Goal: Check status: Check status

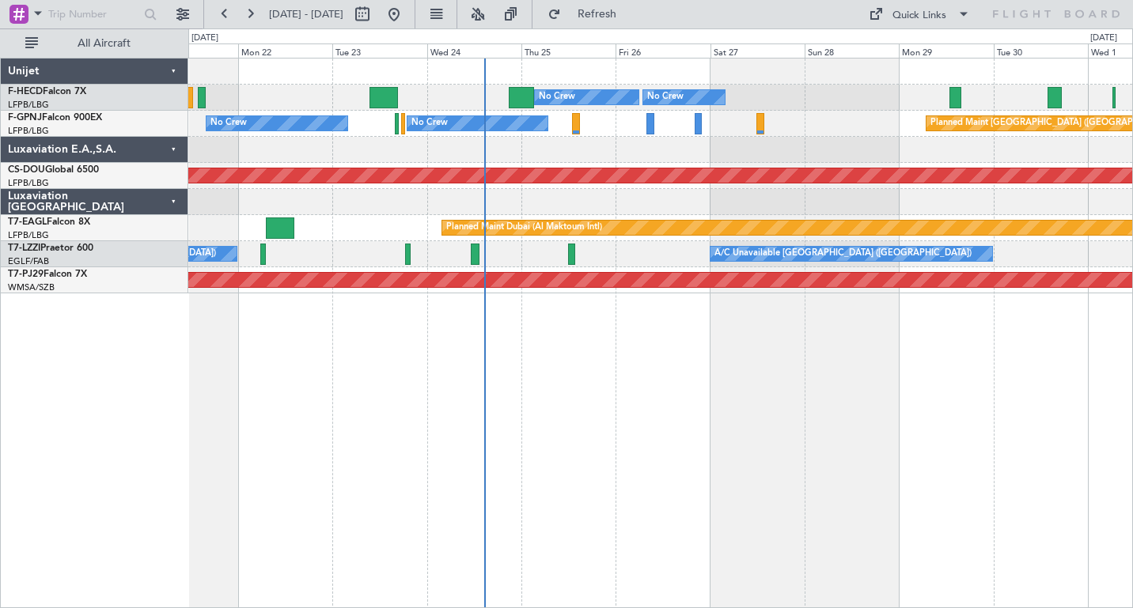
click at [785, 160] on div "Planned Maint [GEOGRAPHIC_DATA] ([GEOGRAPHIC_DATA]) No Crew No Crew No Crew Pla…" at bounding box center [660, 176] width 944 height 235
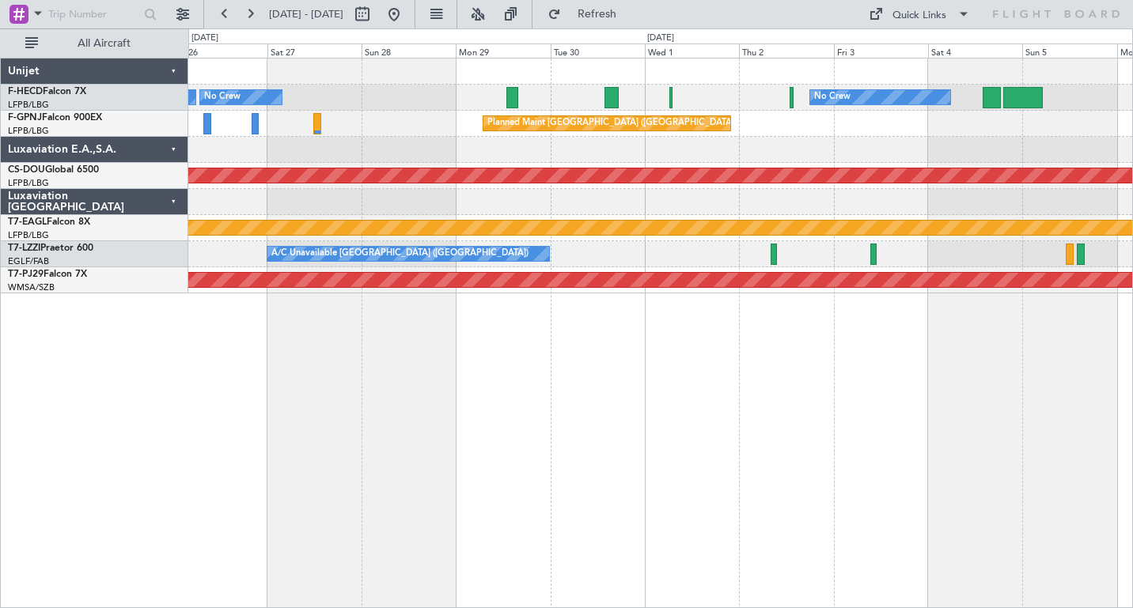
click at [396, 107] on div "Planned Maint [GEOGRAPHIC_DATA] ([GEOGRAPHIC_DATA]) No Crew No Crew No Crew Pla…" at bounding box center [660, 176] width 944 height 235
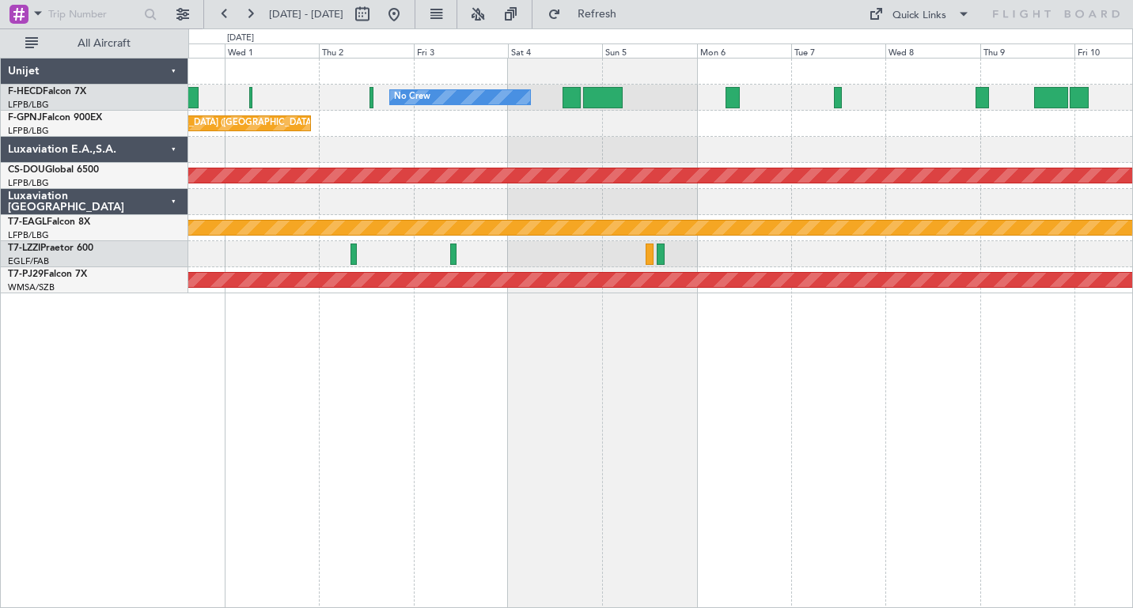
click at [414, 153] on div at bounding box center [660, 150] width 944 height 26
click at [397, 141] on div at bounding box center [660, 150] width 944 height 26
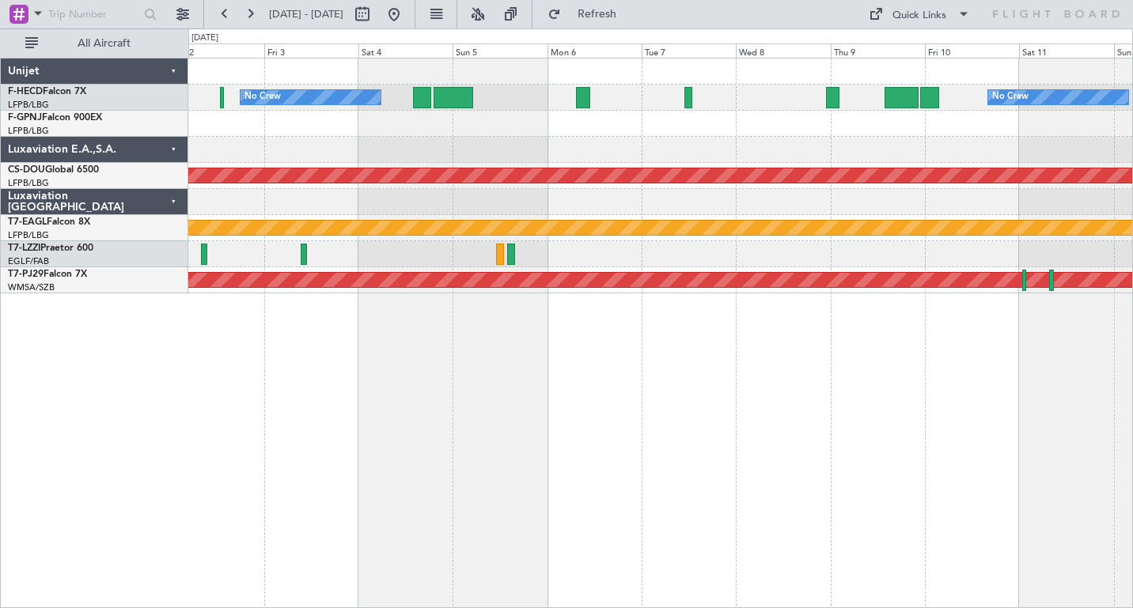
click at [248, 145] on div at bounding box center [660, 150] width 944 height 26
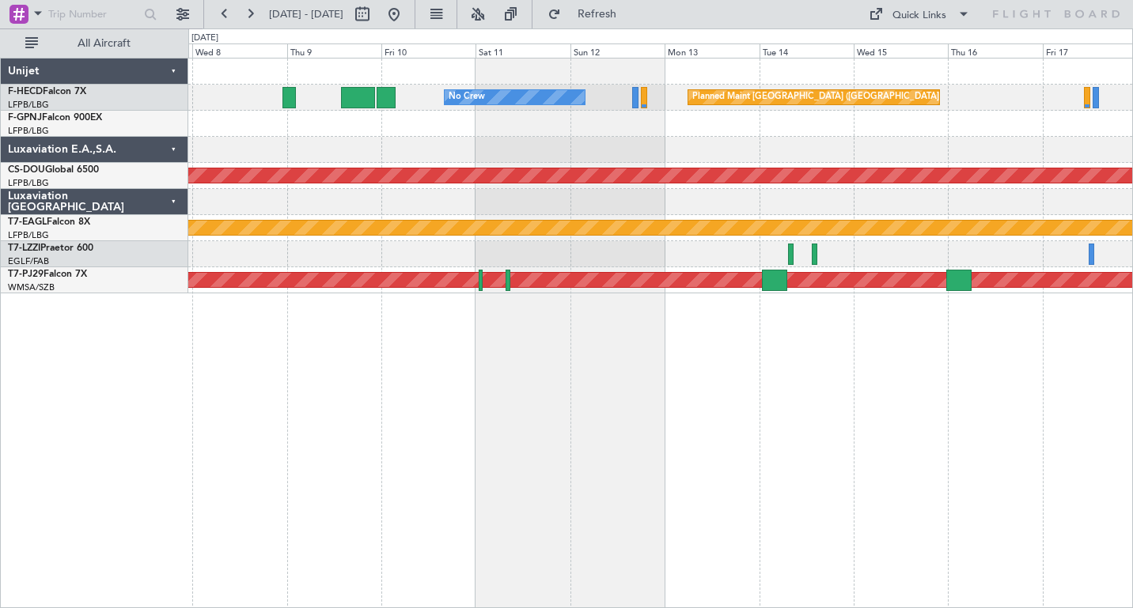
click at [177, 149] on div "No Crew Planned Maint [GEOGRAPHIC_DATA] ([GEOGRAPHIC_DATA]) Planned Maint [GEOG…" at bounding box center [566, 318] width 1133 height 580
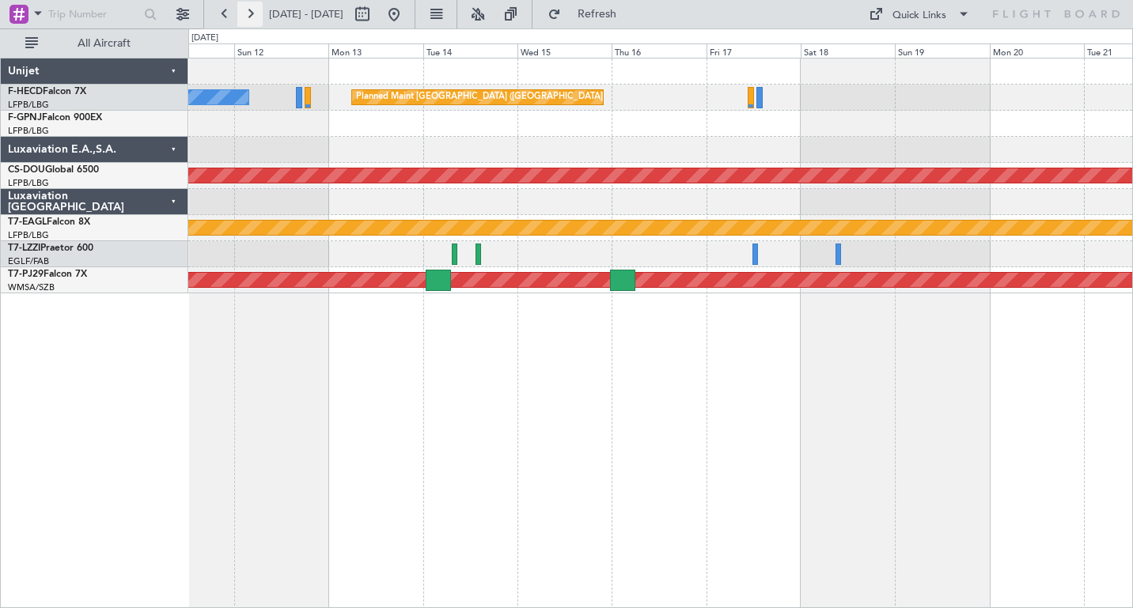
click at [250, 14] on button at bounding box center [249, 14] width 25 height 25
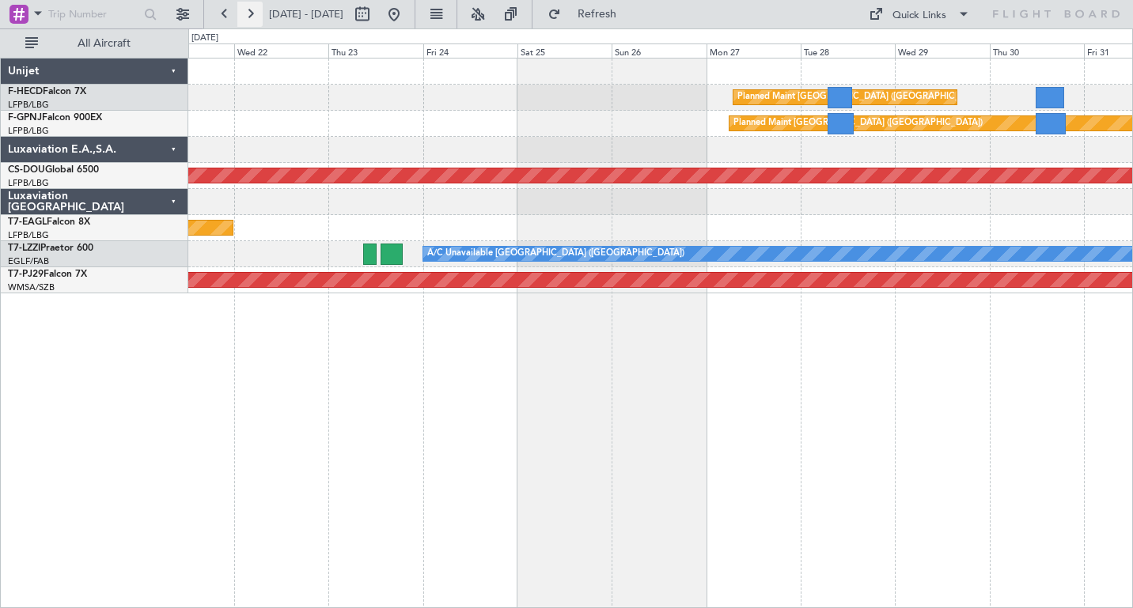
click at [250, 14] on button at bounding box center [249, 14] width 25 height 25
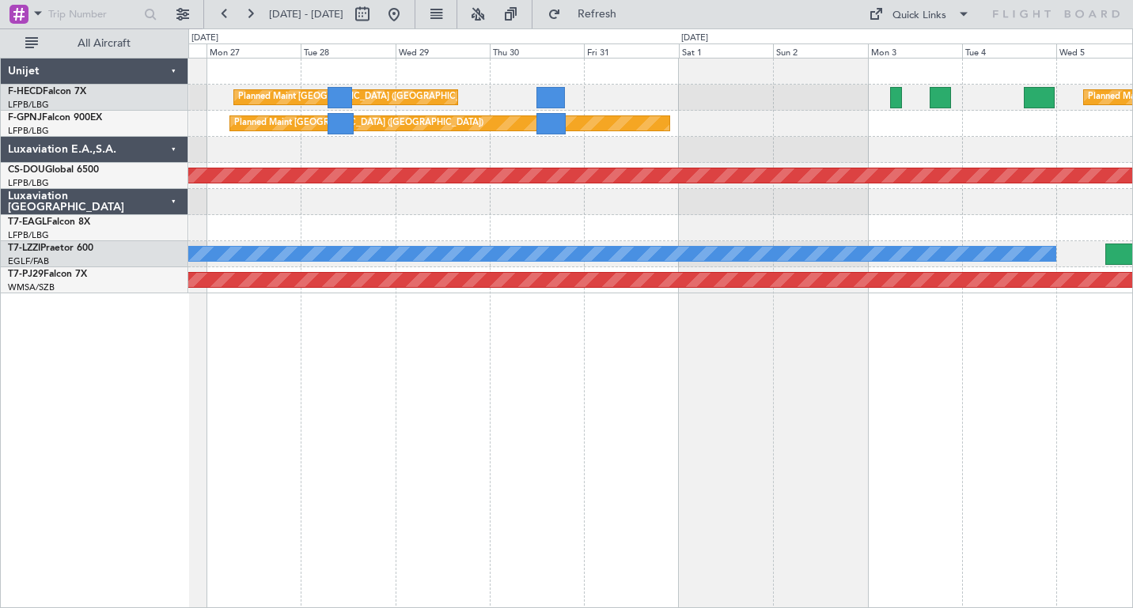
click at [893, 136] on div "Planned Maint [GEOGRAPHIC_DATA] ([GEOGRAPHIC_DATA]) Planned Maint [GEOGRAPHIC_D…" at bounding box center [660, 176] width 944 height 235
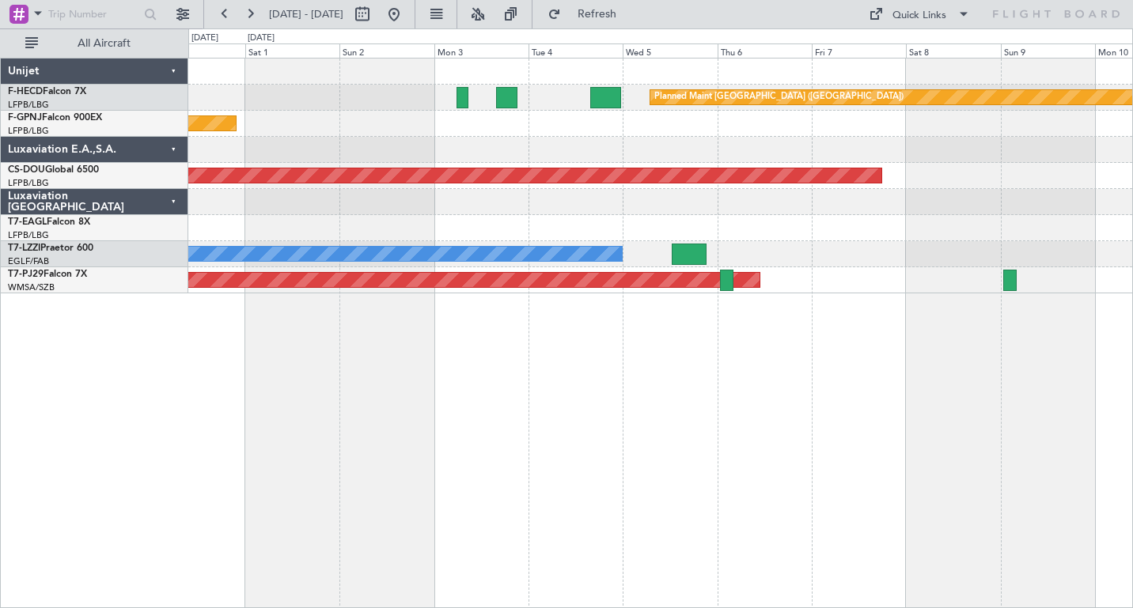
click at [403, 144] on div at bounding box center [660, 150] width 944 height 26
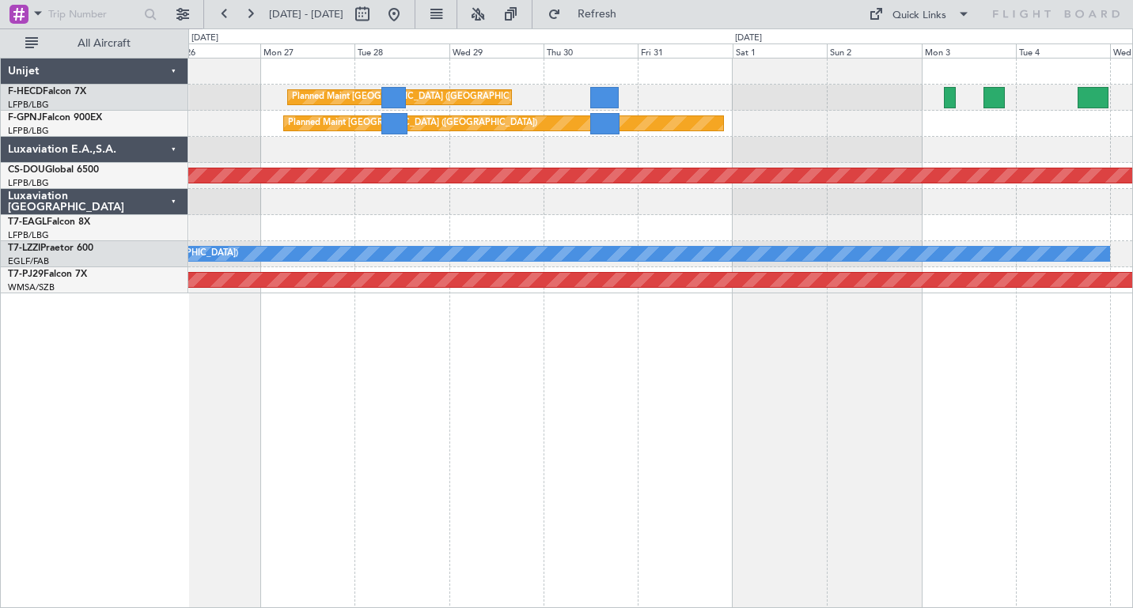
click at [967, 119] on div "Planned Maint [GEOGRAPHIC_DATA] ([GEOGRAPHIC_DATA]) Planned Maint [GEOGRAPHIC_D…" at bounding box center [660, 176] width 944 height 235
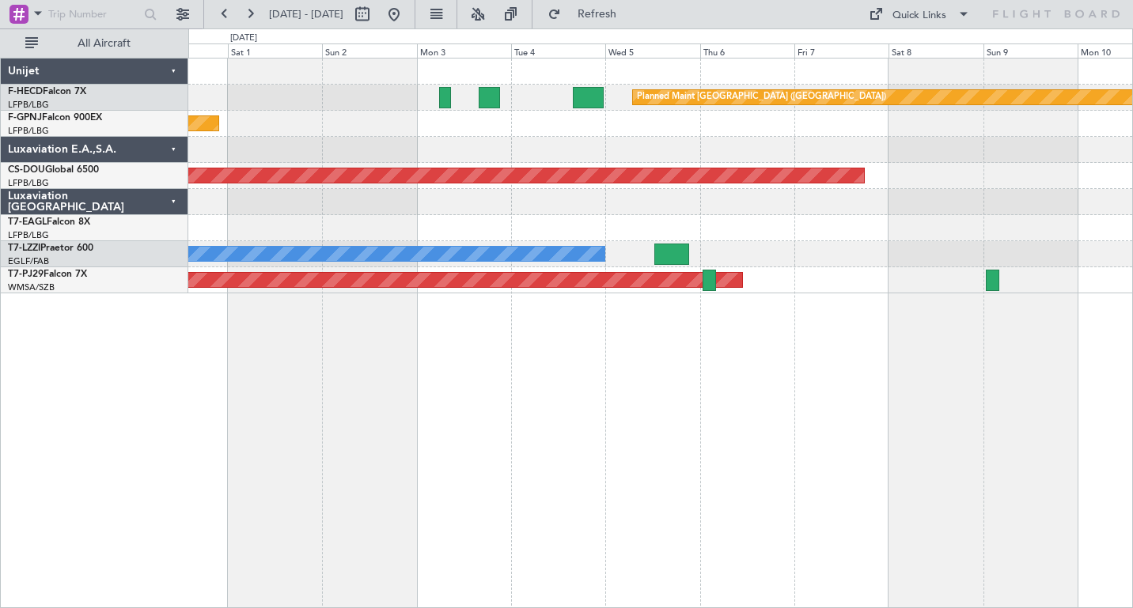
click at [402, 371] on div "Planned Maint [GEOGRAPHIC_DATA] ([GEOGRAPHIC_DATA]) Planned Maint [GEOGRAPHIC_D…" at bounding box center [660, 333] width 945 height 551
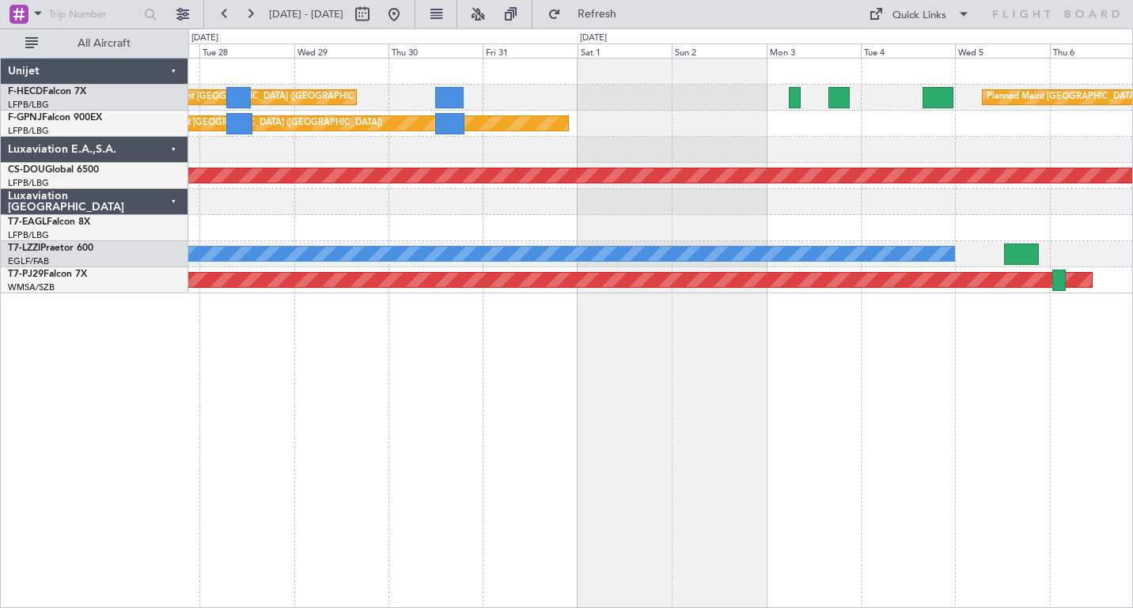
click at [764, 123] on div "Planned Maint [GEOGRAPHIC_DATA] ([GEOGRAPHIC_DATA])" at bounding box center [660, 124] width 944 height 26
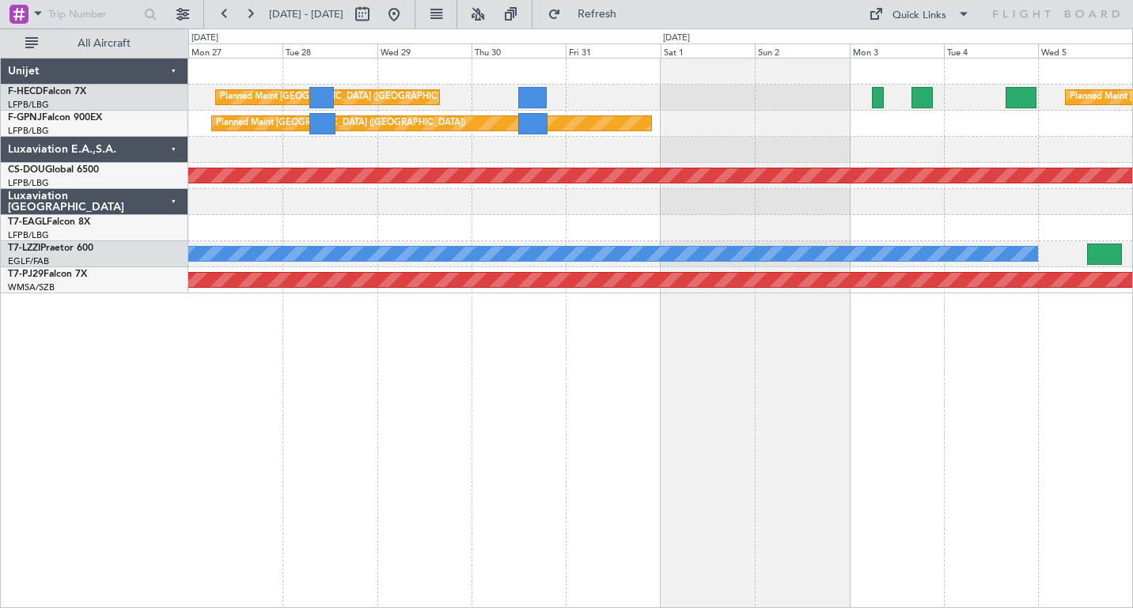
click at [663, 132] on div "Planned Maint [GEOGRAPHIC_DATA] ([GEOGRAPHIC_DATA]) Planned Maint [GEOGRAPHIC_D…" at bounding box center [660, 176] width 944 height 235
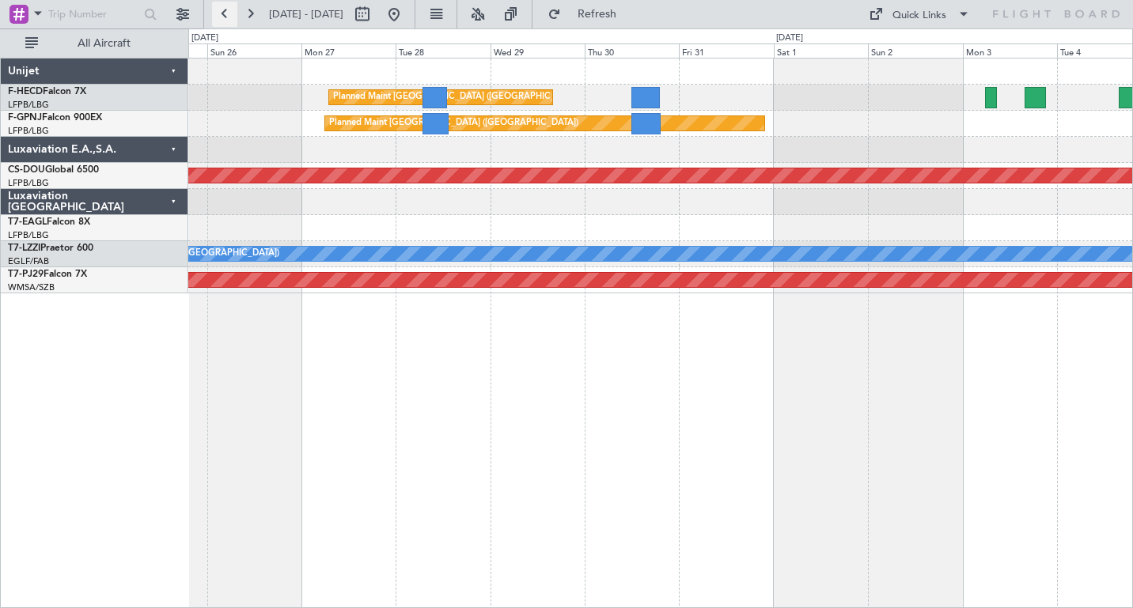
click at [226, 12] on button at bounding box center [224, 14] width 25 height 25
